Goal: Information Seeking & Learning: Find specific fact

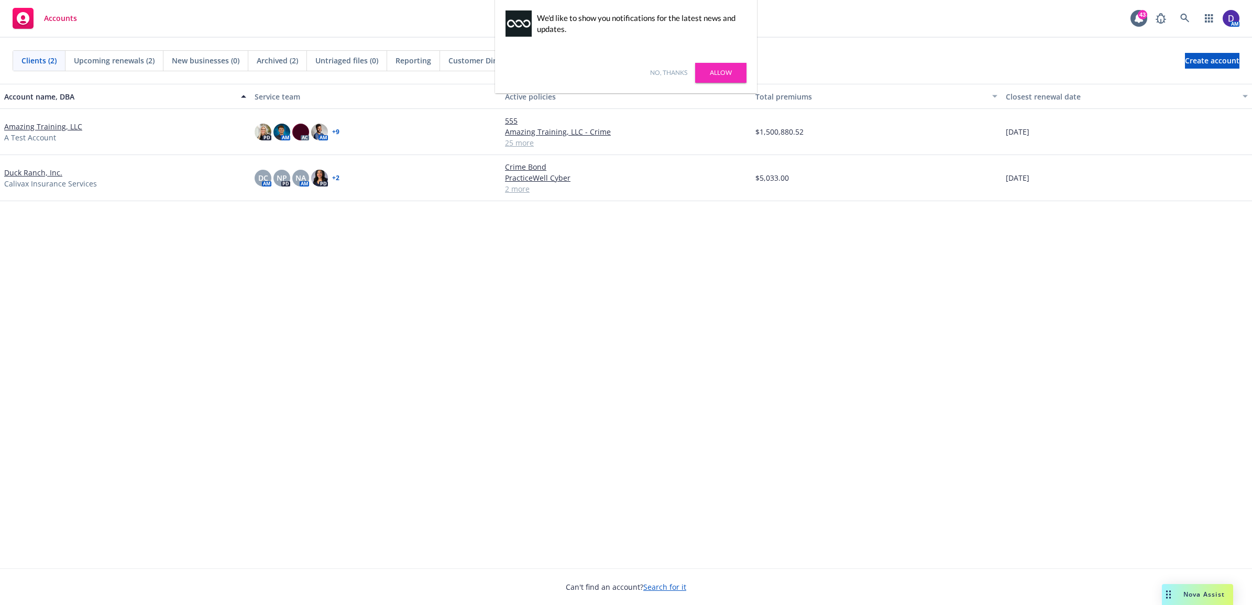
click at [419, 377] on div "Account name, DBA Service team Active policies Total premiums Closest renewal d…" at bounding box center [626, 326] width 1252 height 484
click at [759, 291] on div "Account name, DBA Service team Active policies Total premiums Closest renewal d…" at bounding box center [626, 326] width 1252 height 484
click at [714, 61] on div "No, thanks Allow" at bounding box center [626, 72] width 262 height 41
click at [733, 59] on div "No, thanks Allow" at bounding box center [626, 72] width 262 height 41
click at [727, 73] on link "Allow" at bounding box center [720, 73] width 51 height 20
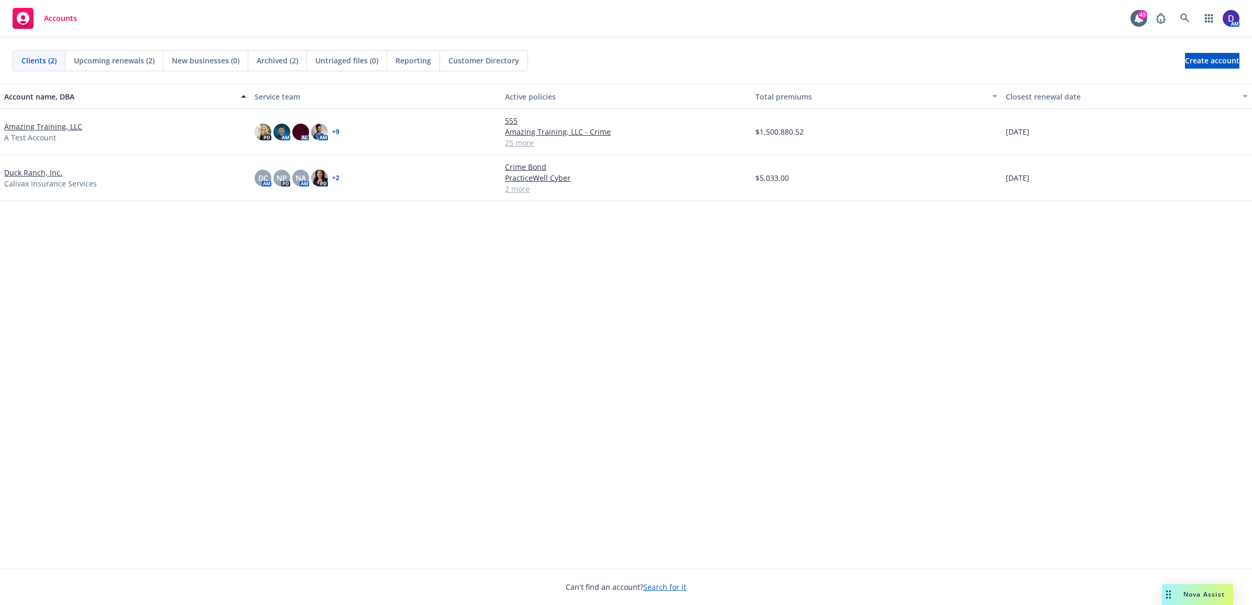
click at [957, 467] on div "Account name, DBA Service team Active policies Total premiums Closest renewal d…" at bounding box center [626, 326] width 1252 height 484
click at [1177, 17] on link at bounding box center [1185, 18] width 21 height 21
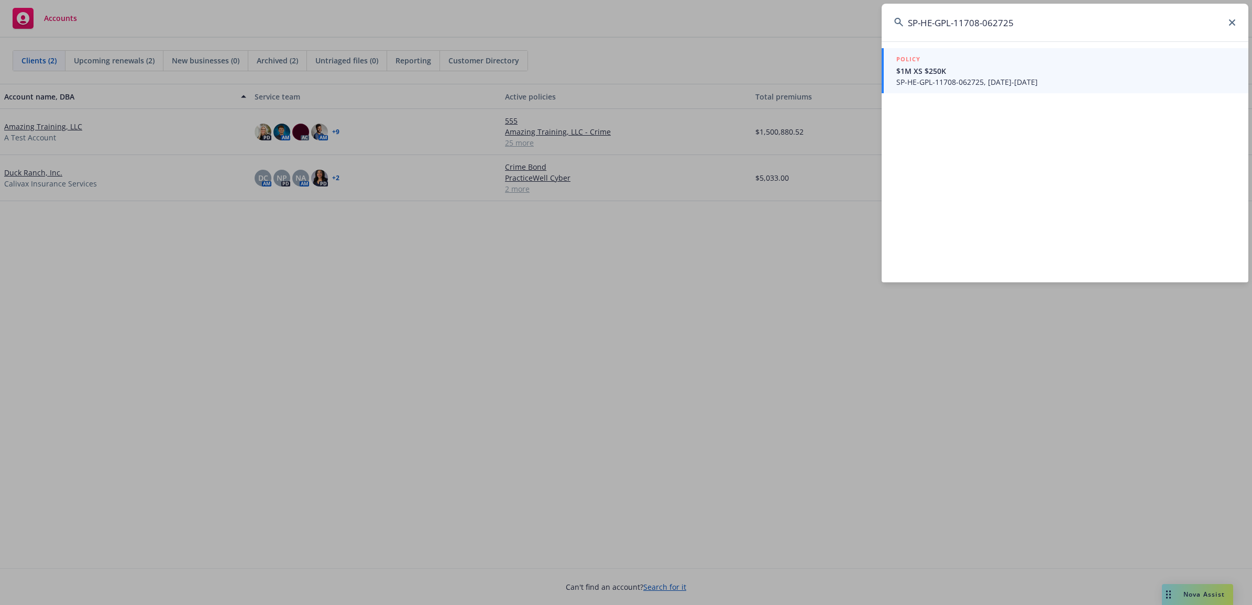
type input "SP-HE-GPL-11708-062725"
click at [1001, 85] on span "SP-HE-GPL-11708-062725, 06/27/2025-06/27/2026" at bounding box center [1067, 82] width 340 height 11
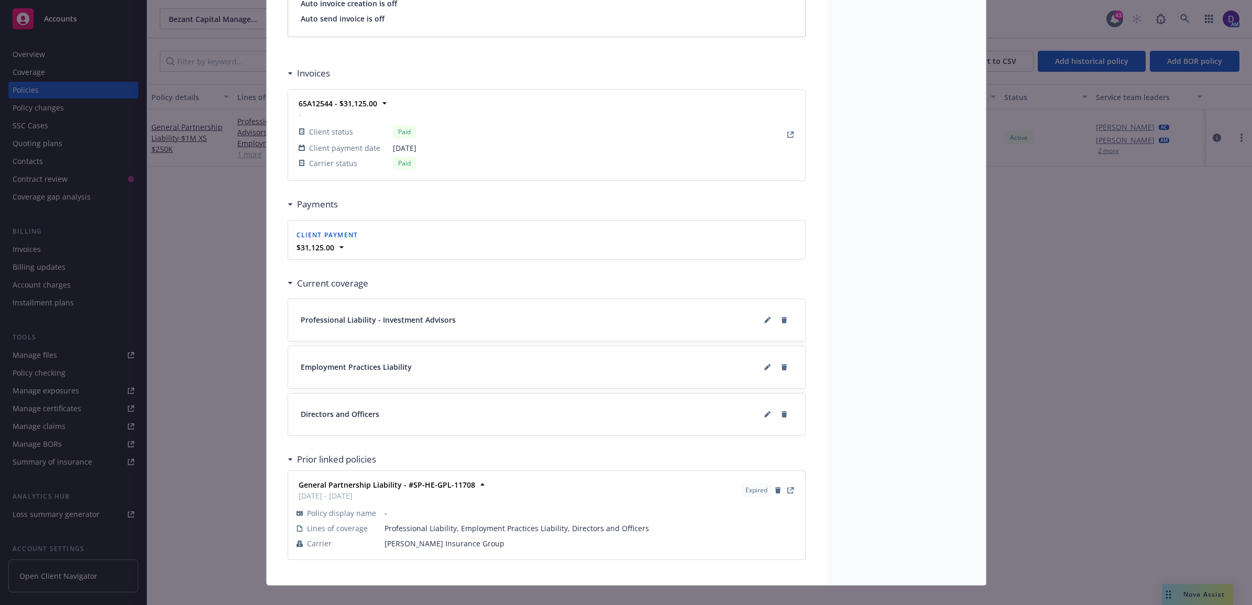
scroll to position [930, 0]
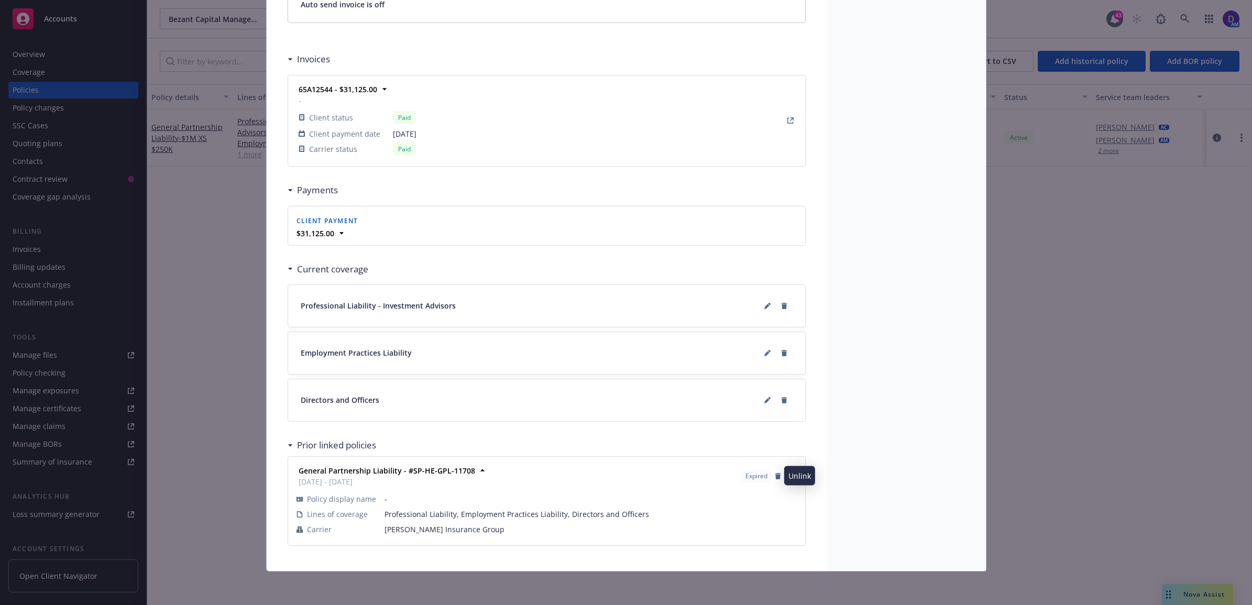
click at [782, 476] on body "Accounts Overview Coverage Policies Policy changes SSC Cases Quoting plans Cont…" at bounding box center [626, 302] width 1252 height 605
click at [790, 476] on icon "View Policy" at bounding box center [792, 475] width 4 height 4
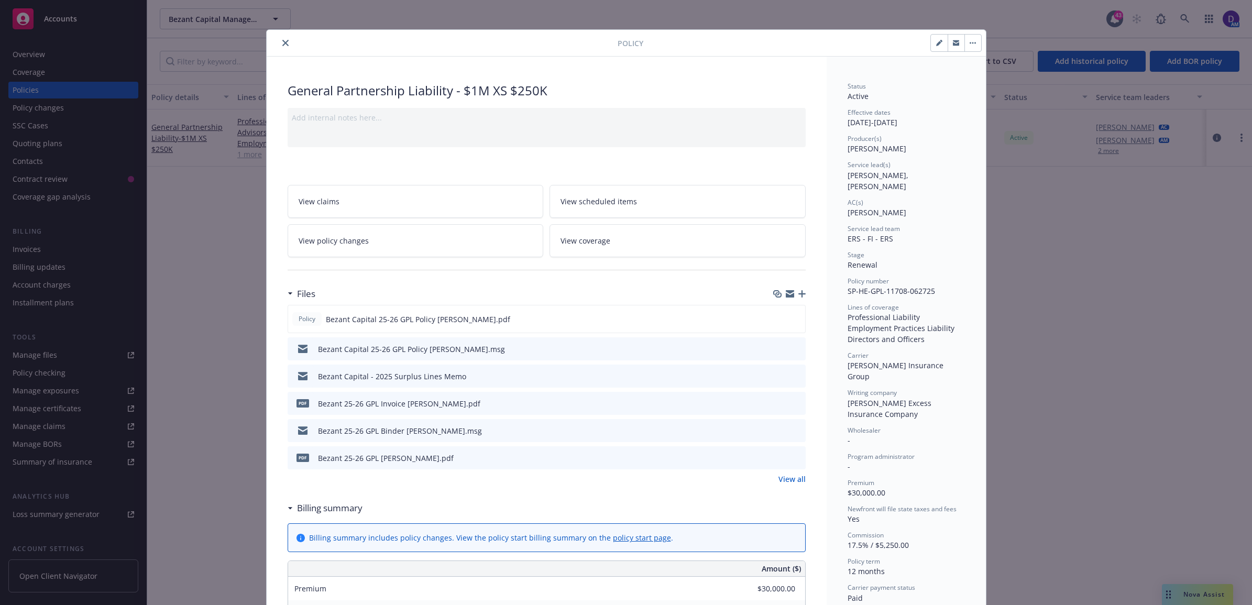
scroll to position [0, 0]
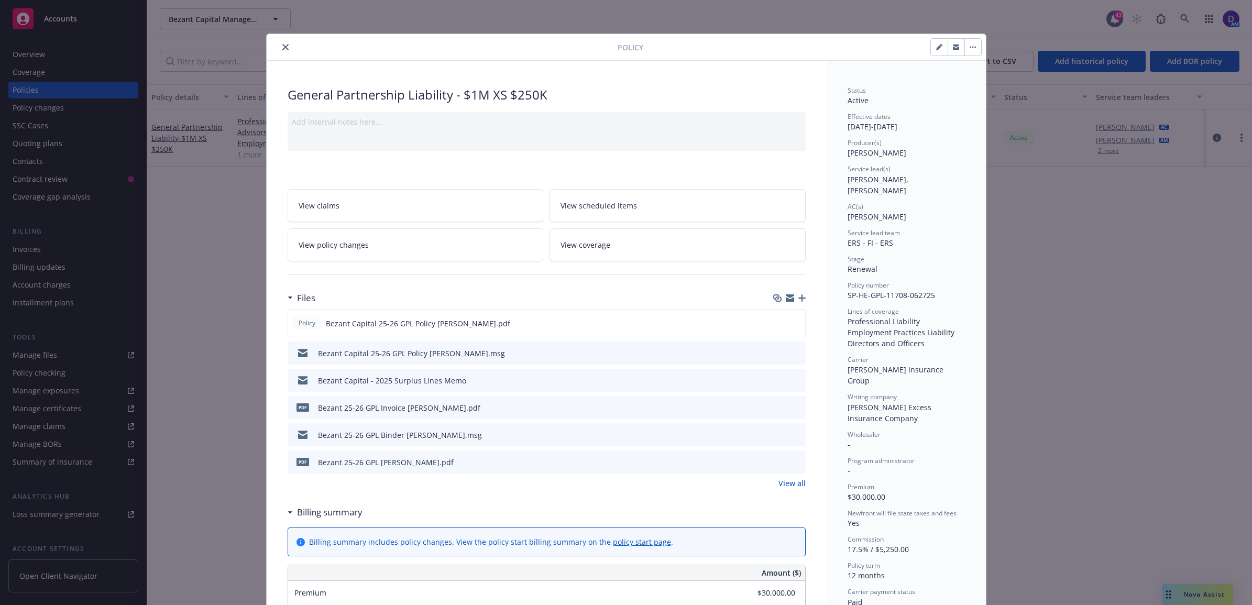
click at [279, 48] on button "close" at bounding box center [285, 47] width 13 height 13
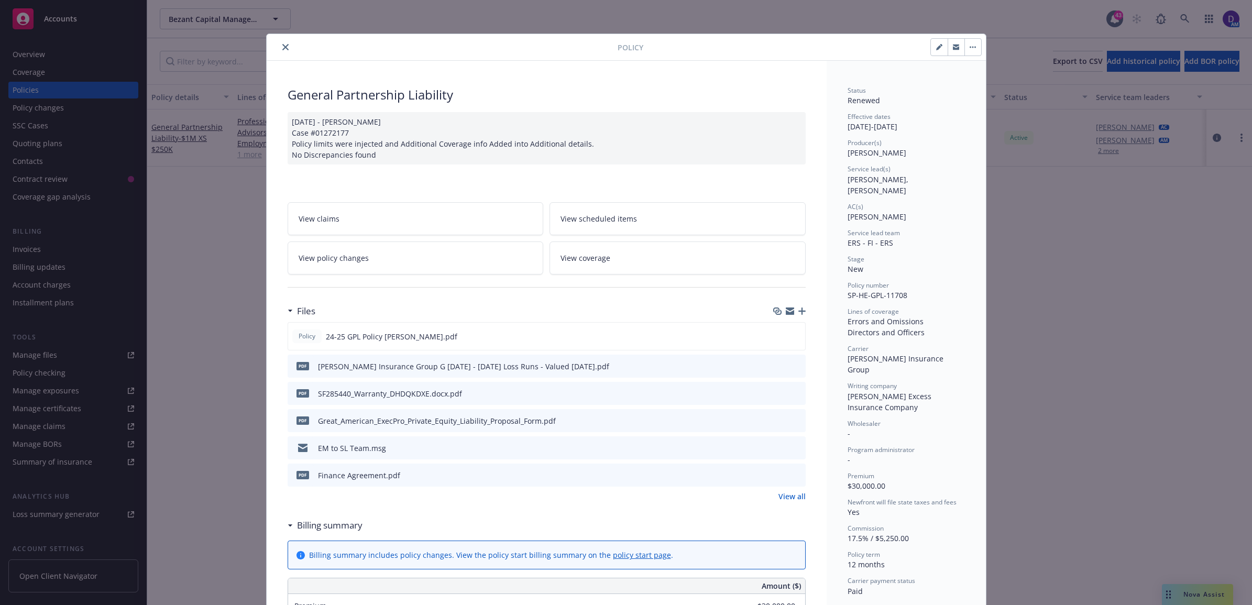
click at [790, 499] on link "View all" at bounding box center [792, 496] width 27 height 11
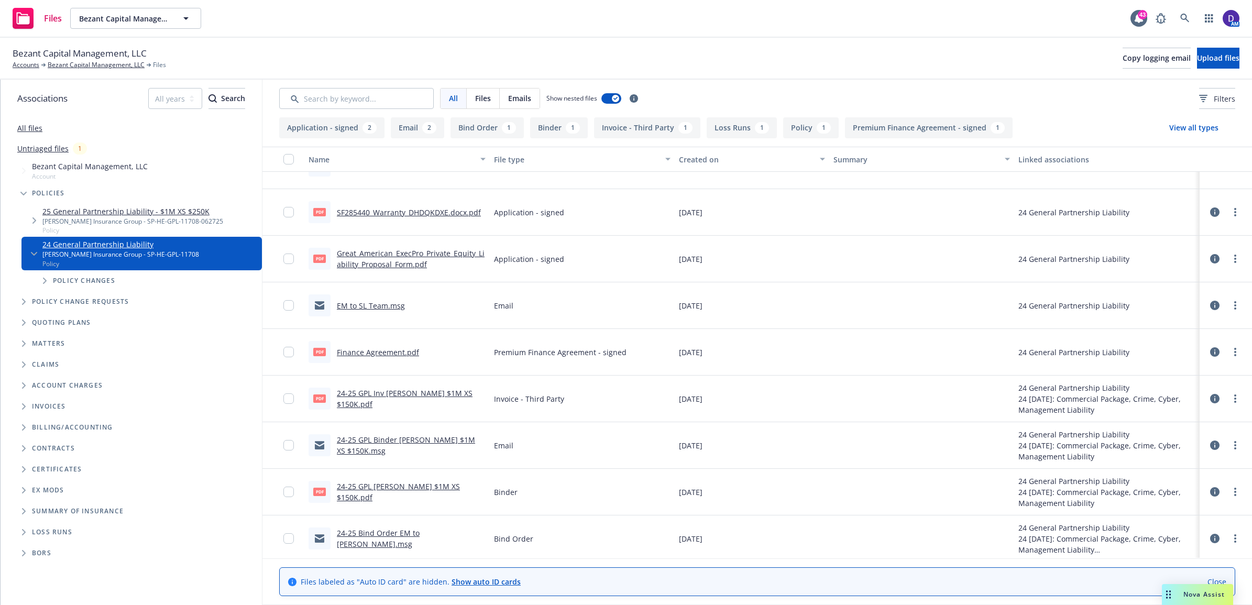
scroll to position [81, 0]
